Goal: Information Seeking & Learning: Learn about a topic

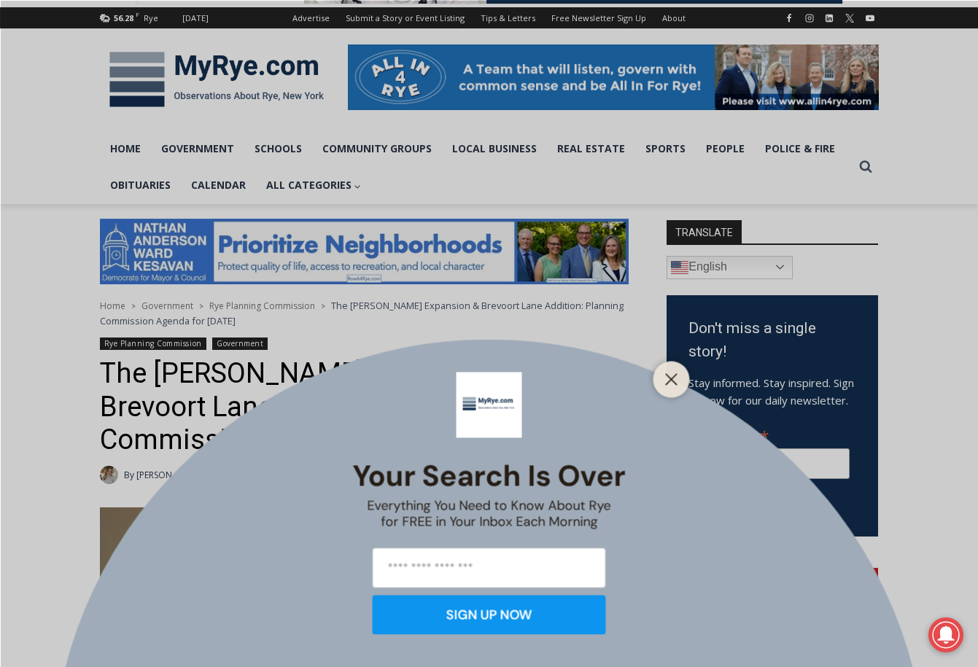
scroll to position [187, 0]
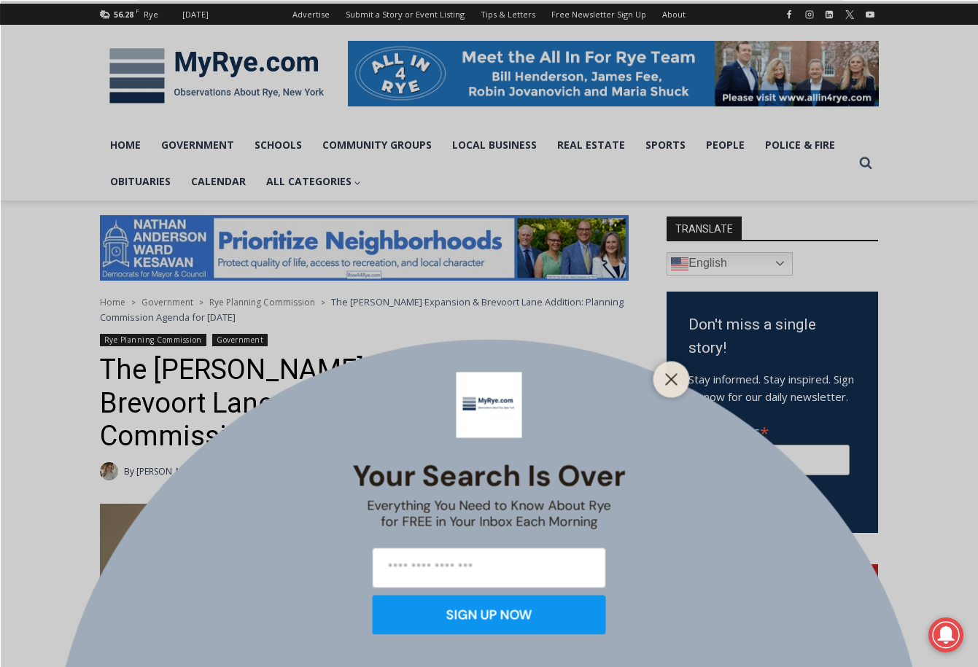
click at [669, 376] on icon "Close" at bounding box center [671, 379] width 13 height 13
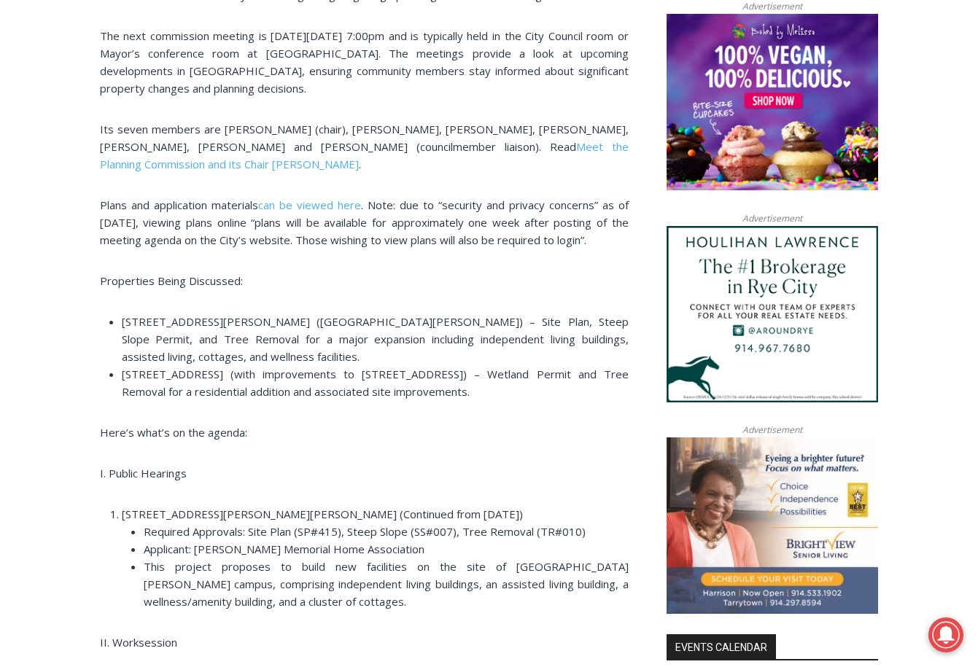
scroll to position [1171, 0]
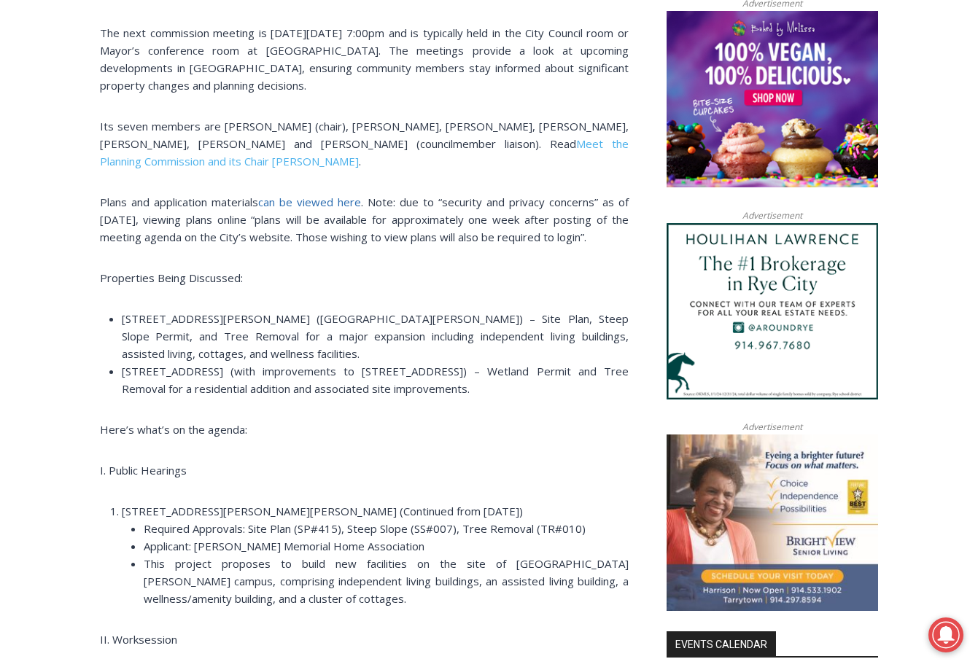
click at [325, 197] on span "can be viewed here" at bounding box center [309, 202] width 103 height 15
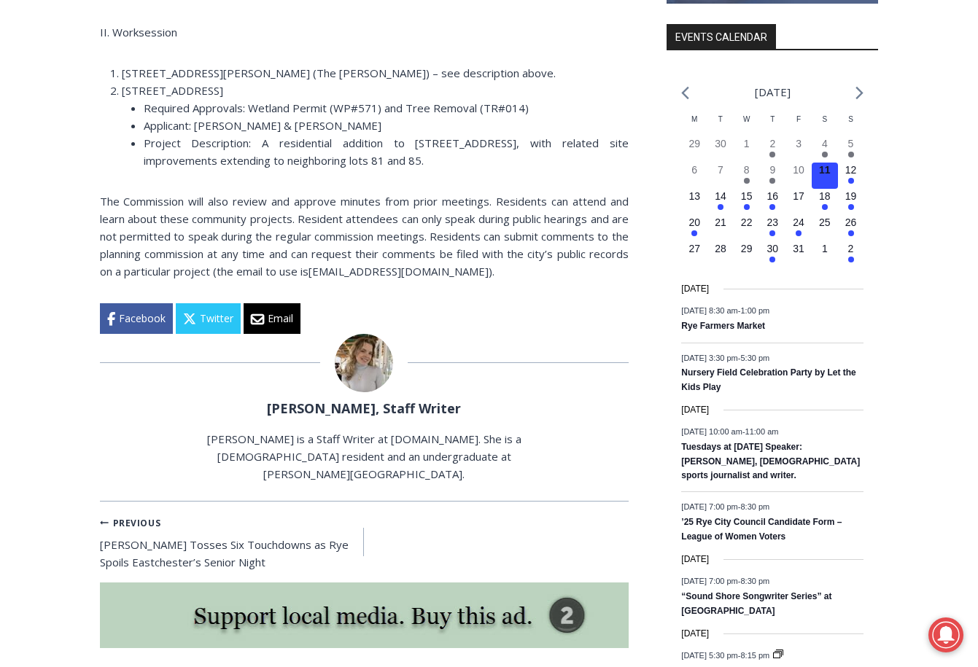
scroll to position [1782, 0]
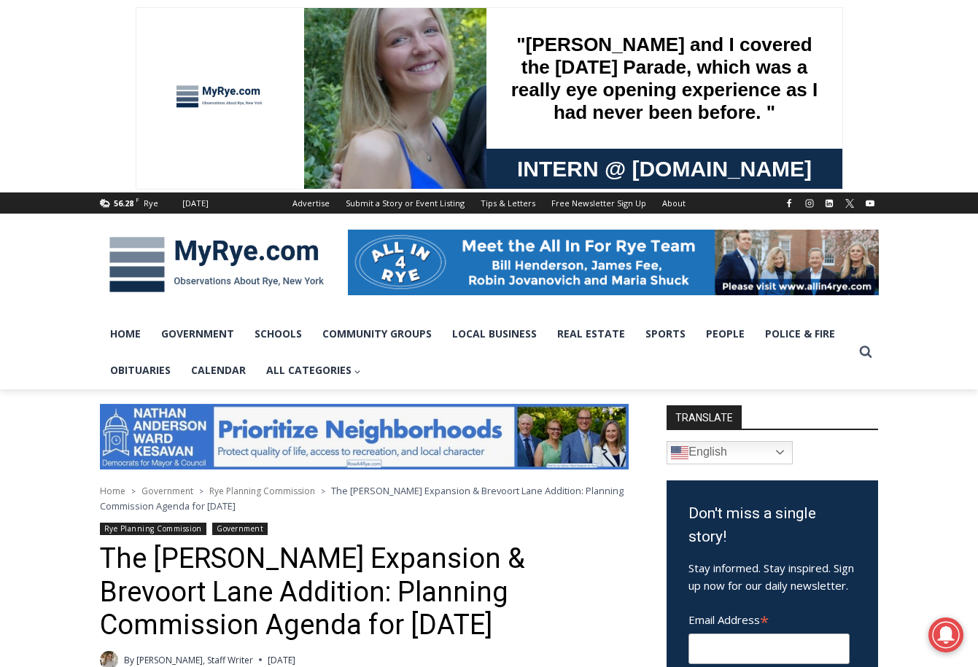
drag, startPoint x: 0, startPoint y: 0, endPoint x: 976, endPoint y: 66, distance: 978.7
click at [976, 66] on span at bounding box center [489, 96] width 978 height 193
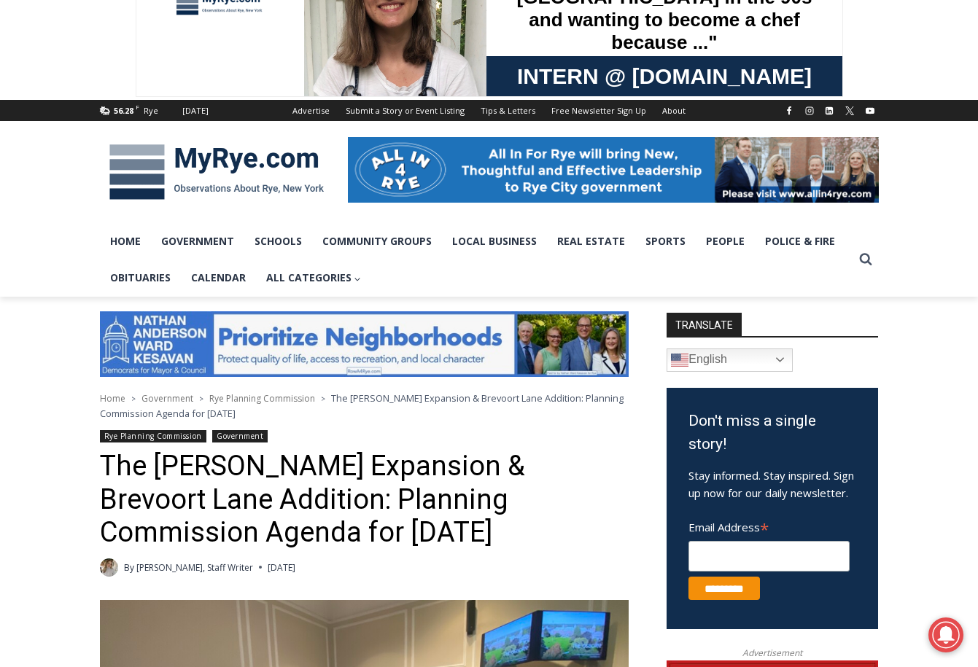
scroll to position [93, 0]
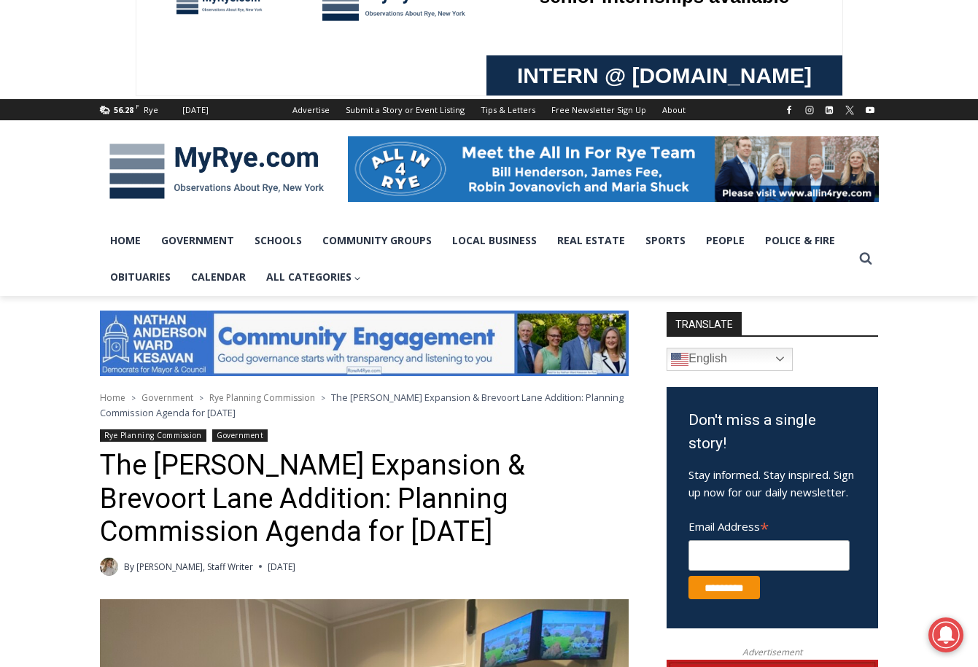
drag, startPoint x: 919, startPoint y: 292, endPoint x: 1088, endPoint y: 265, distance: 171.2
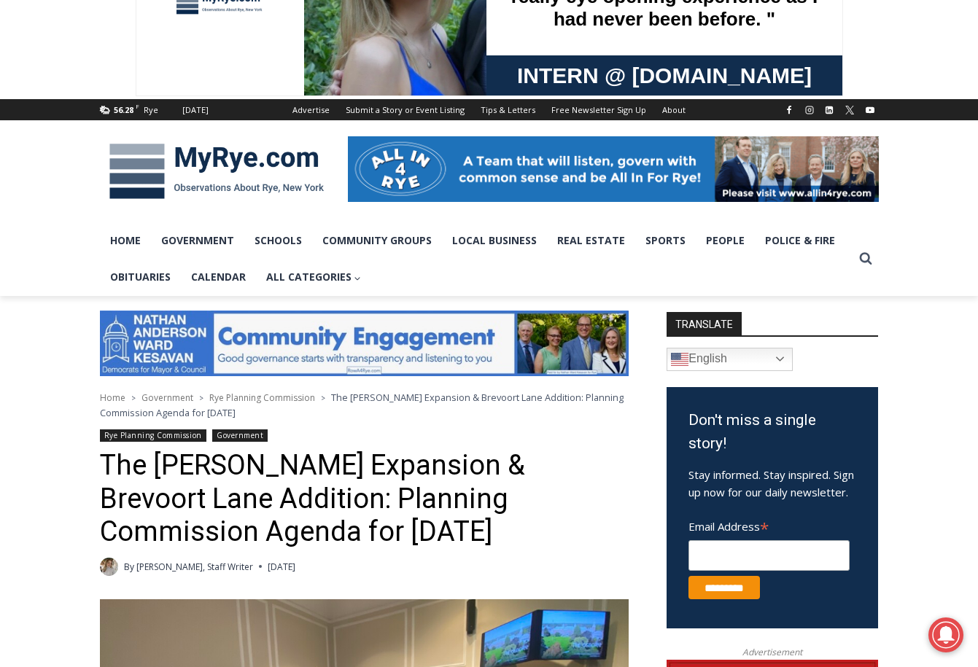
click at [888, 38] on span at bounding box center [489, 3] width 978 height 193
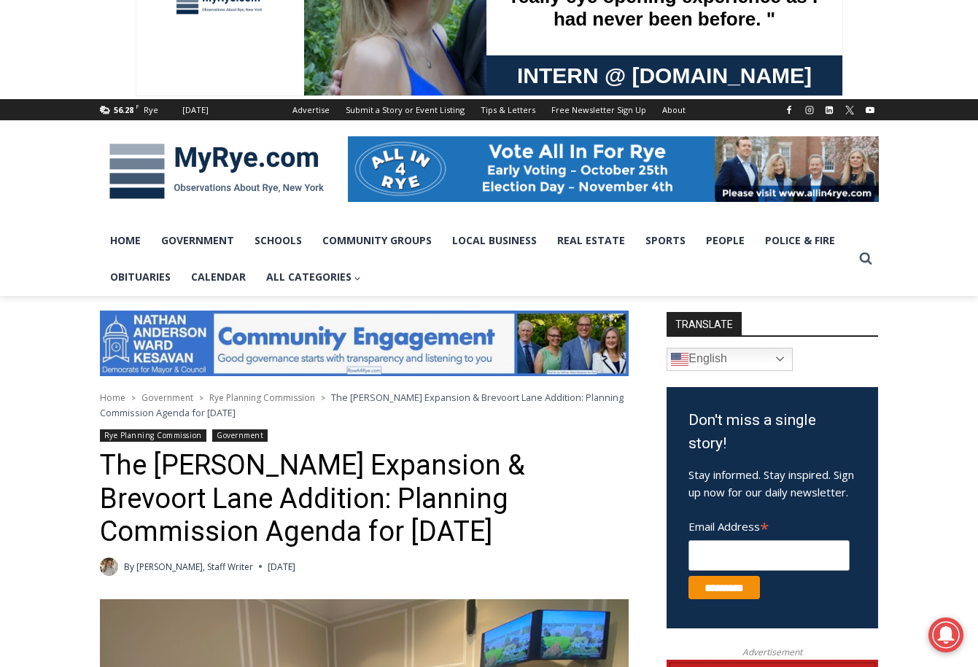
scroll to position [90, 0]
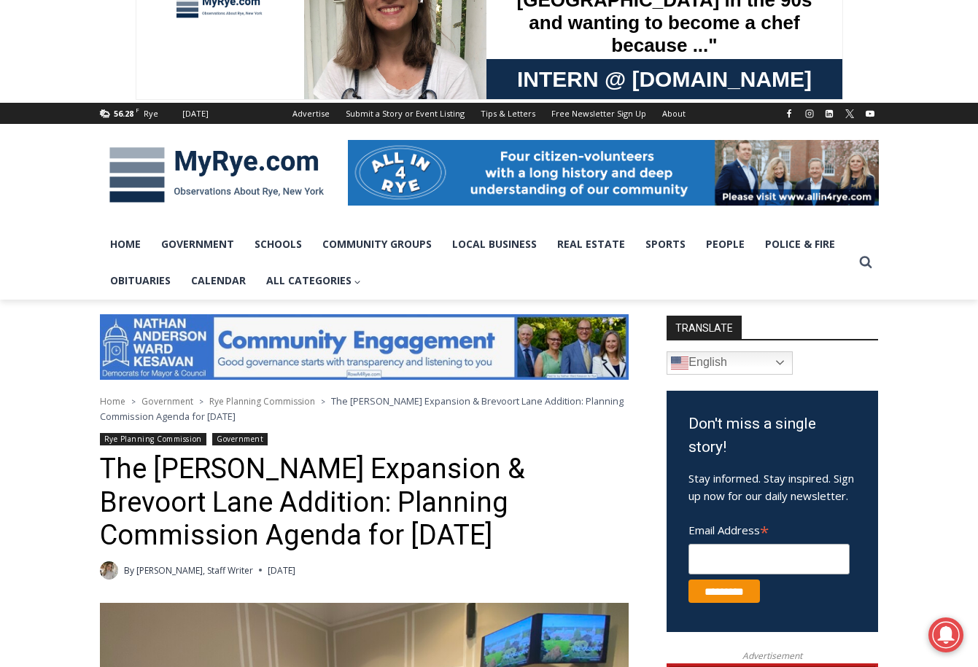
drag, startPoint x: 936, startPoint y: 171, endPoint x: 872, endPoint y: 341, distance: 182.1
